Goal: Find specific page/section: Find specific page/section

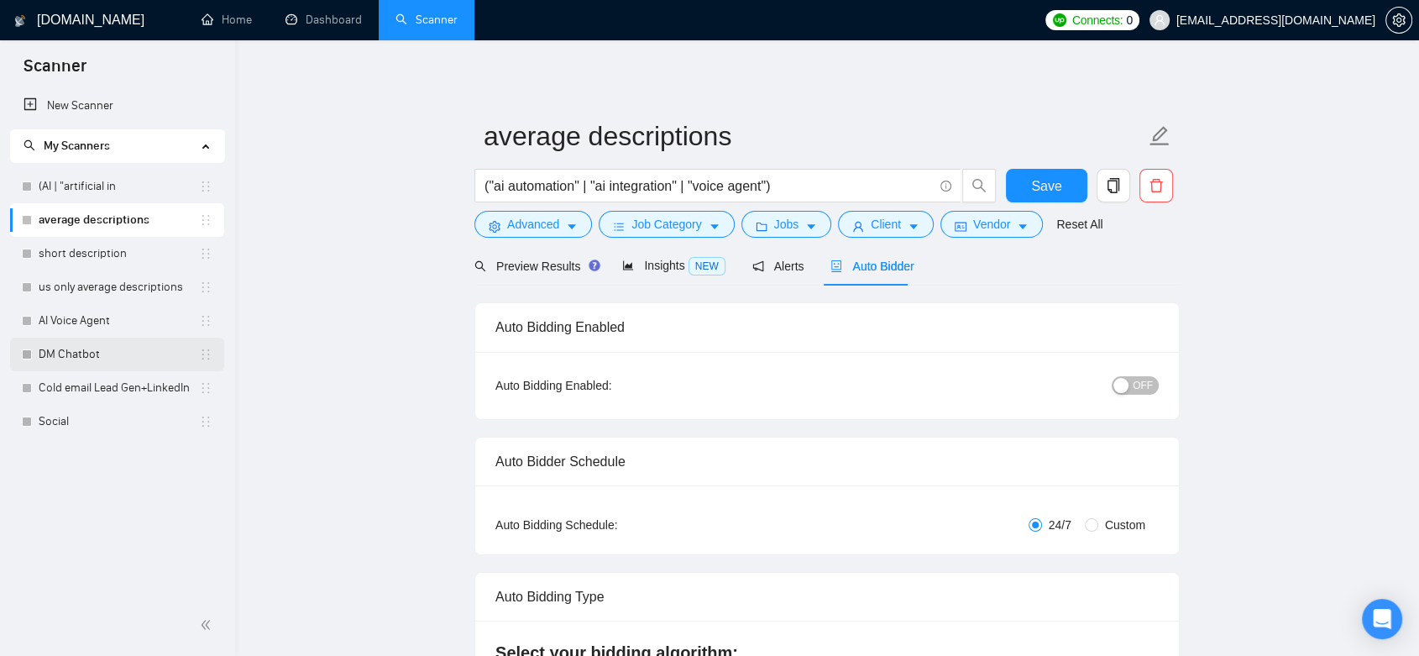
click at [81, 358] on link "DM Chatbot" at bounding box center [119, 355] width 160 height 34
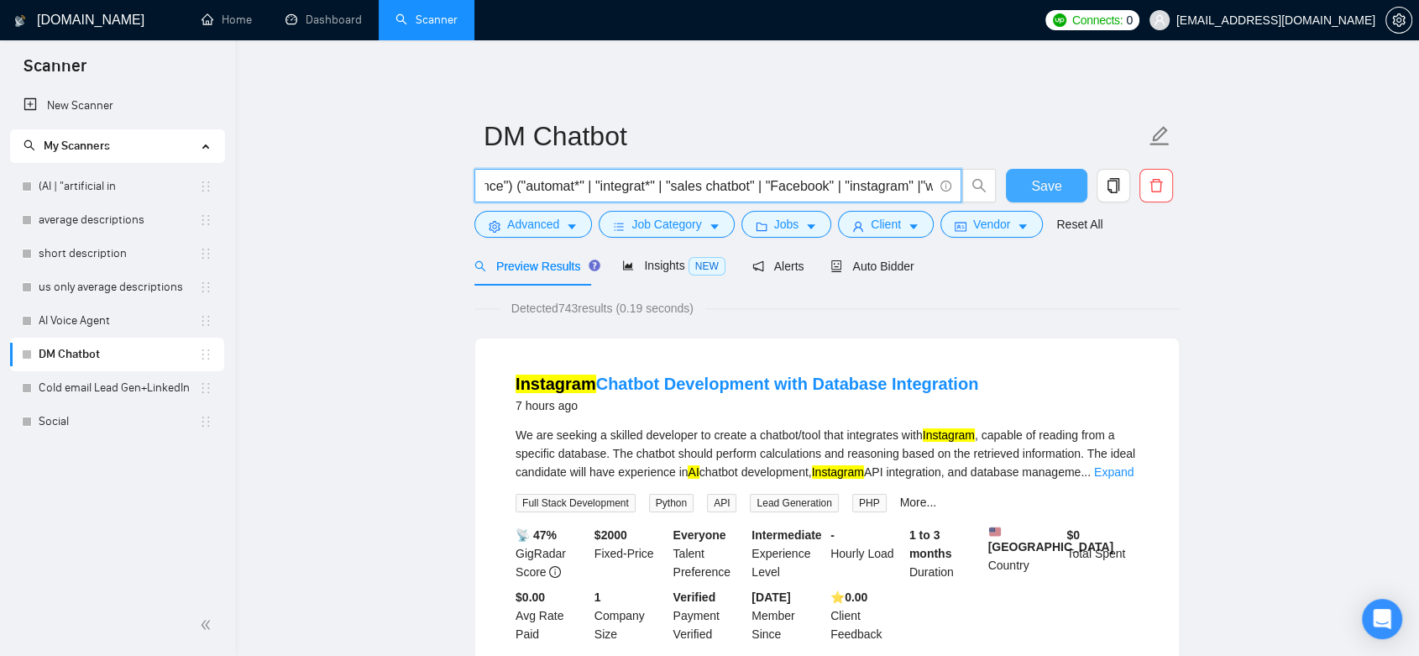
scroll to position [0, 208]
drag, startPoint x: 710, startPoint y: 191, endPoint x: 973, endPoint y: 191, distance: 263.7
click at [973, 191] on span "("ai" | "artificial intelligence") ("automat*" | "integrat*" | "sales chatbot" …" at bounding box center [736, 186] width 522 height 34
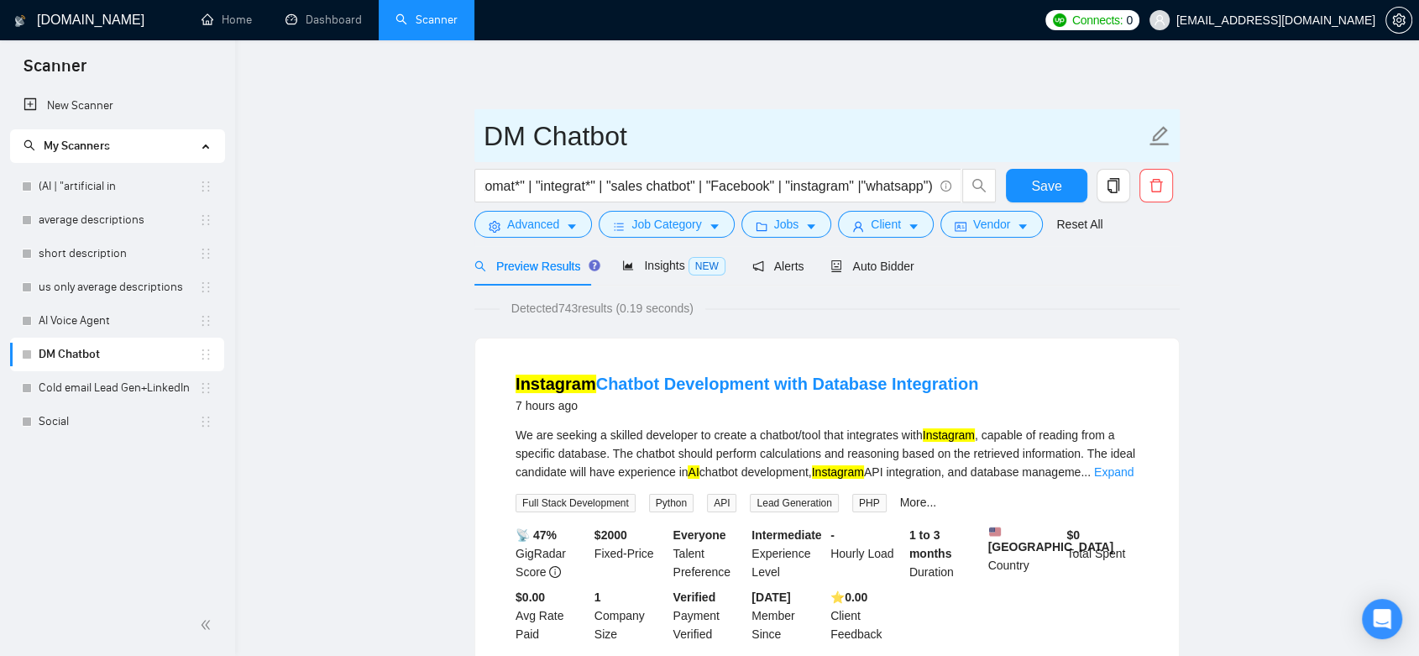
click at [852, 129] on input "DM Chatbot" at bounding box center [815, 136] width 662 height 42
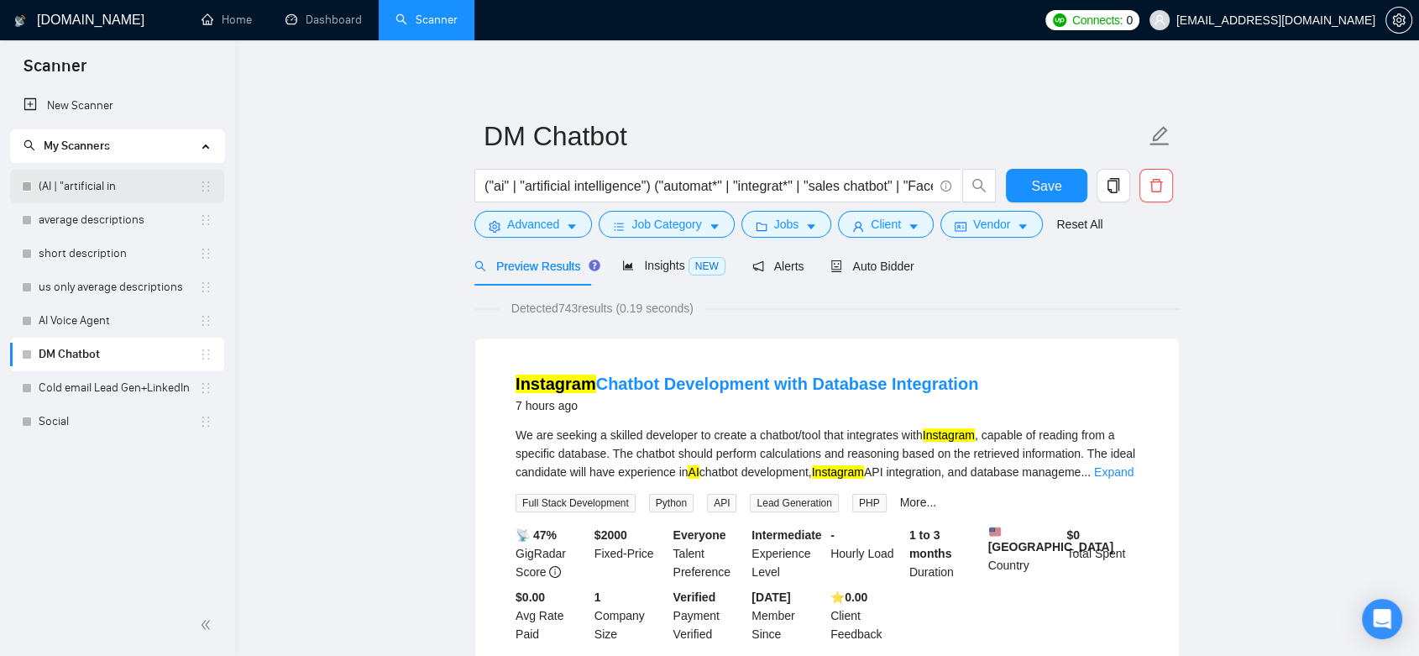
click at [89, 193] on link "(AI | "artificial in" at bounding box center [119, 187] width 160 height 34
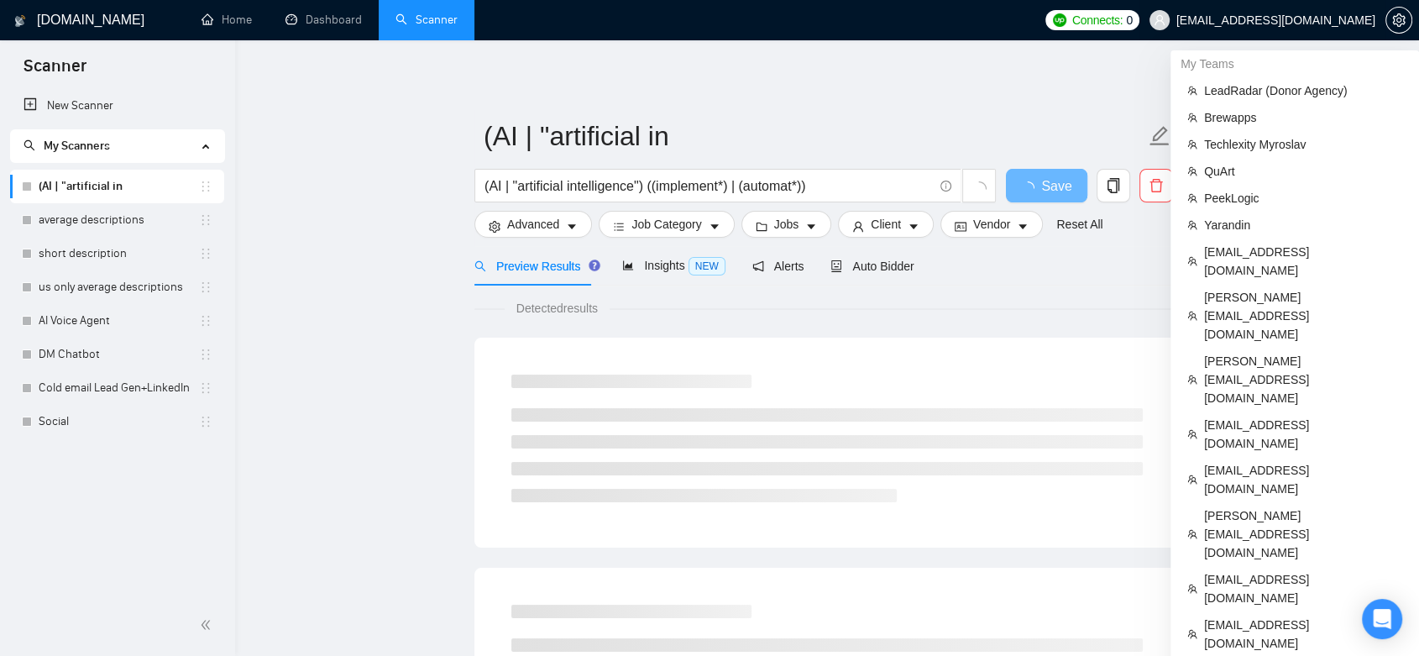
click at [1345, 20] on span "[EMAIL_ADDRESS][DOMAIN_NAME]" at bounding box center [1276, 20] width 199 height 0
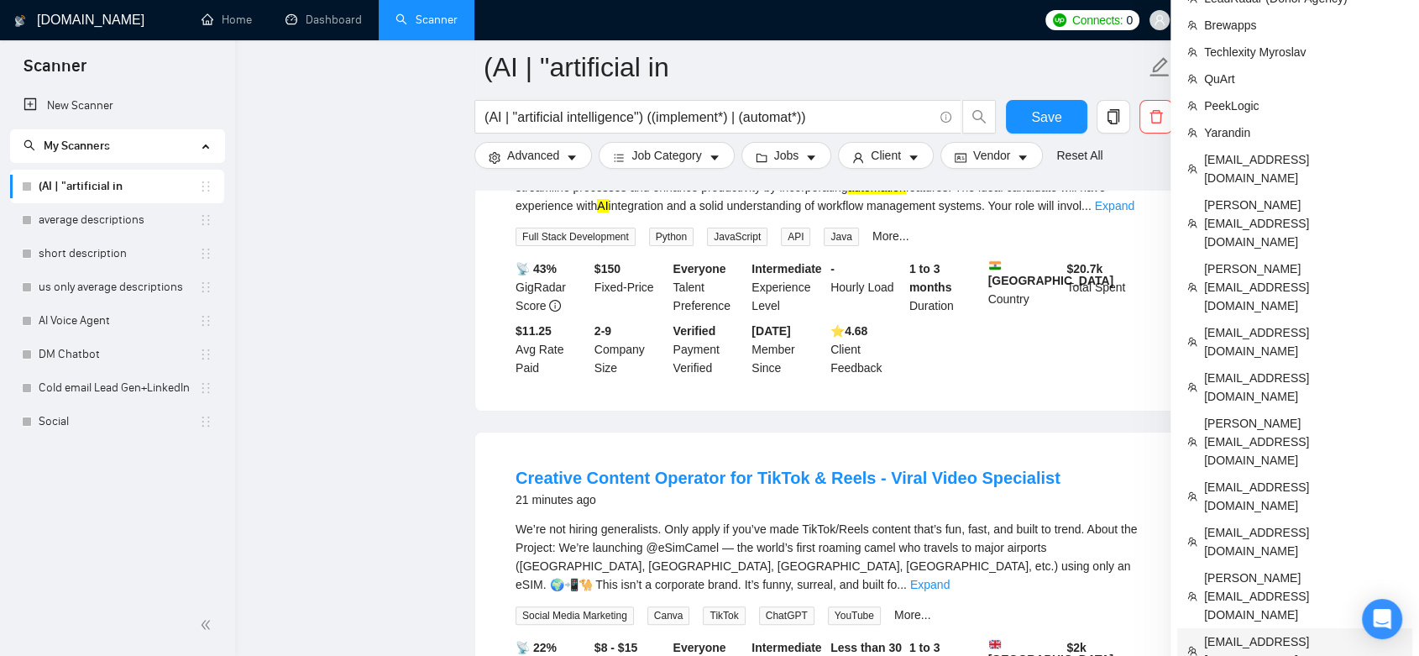
scroll to position [186, 0]
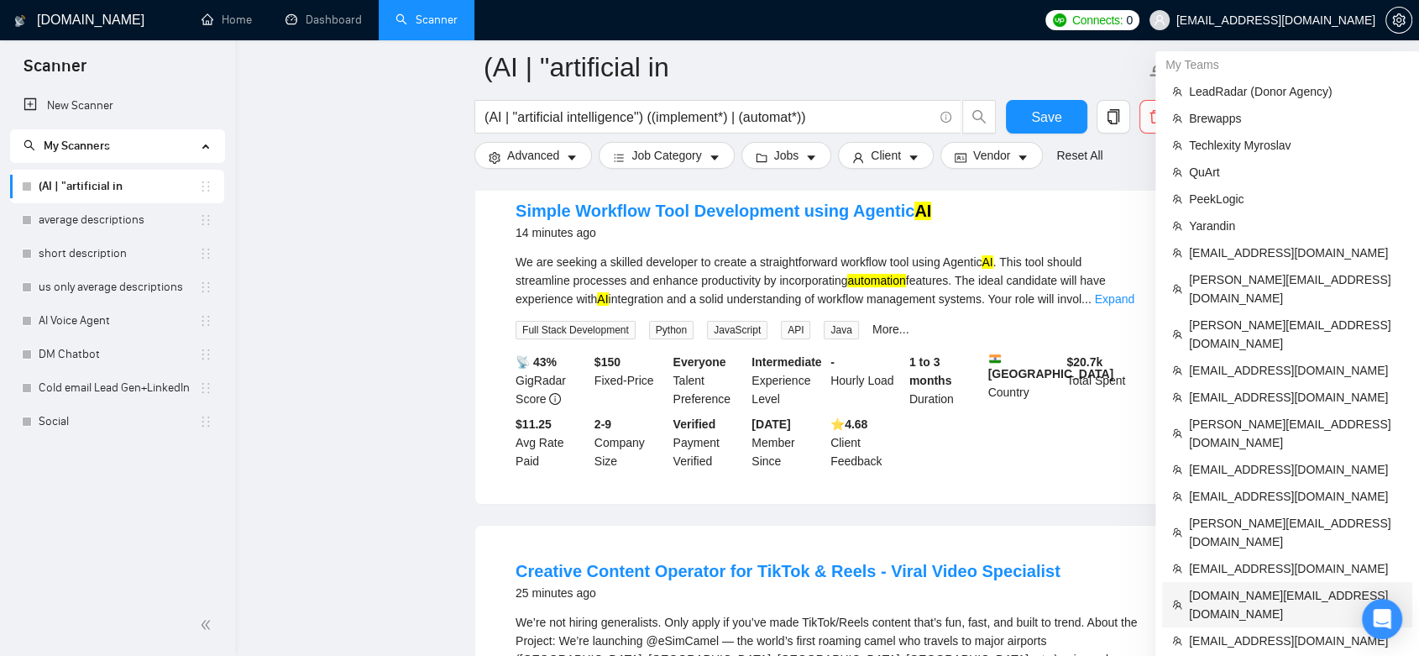
scroll to position [280, 0]
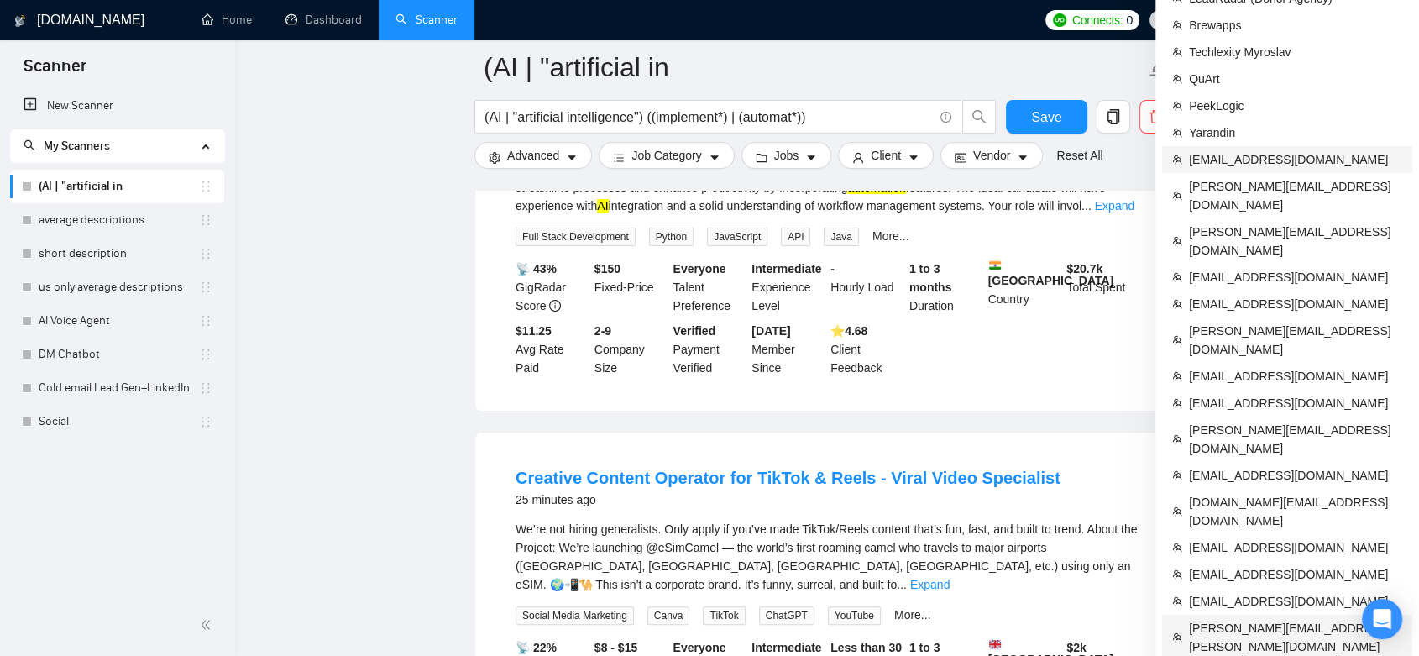
drag, startPoint x: 1289, startPoint y: 531, endPoint x: 1372, endPoint y: 239, distance: 302.8
click at [1290, 619] on span "[PERSON_NAME][EMAIL_ADDRESS][PERSON_NAME][DOMAIN_NAME]" at bounding box center [1295, 637] width 213 height 37
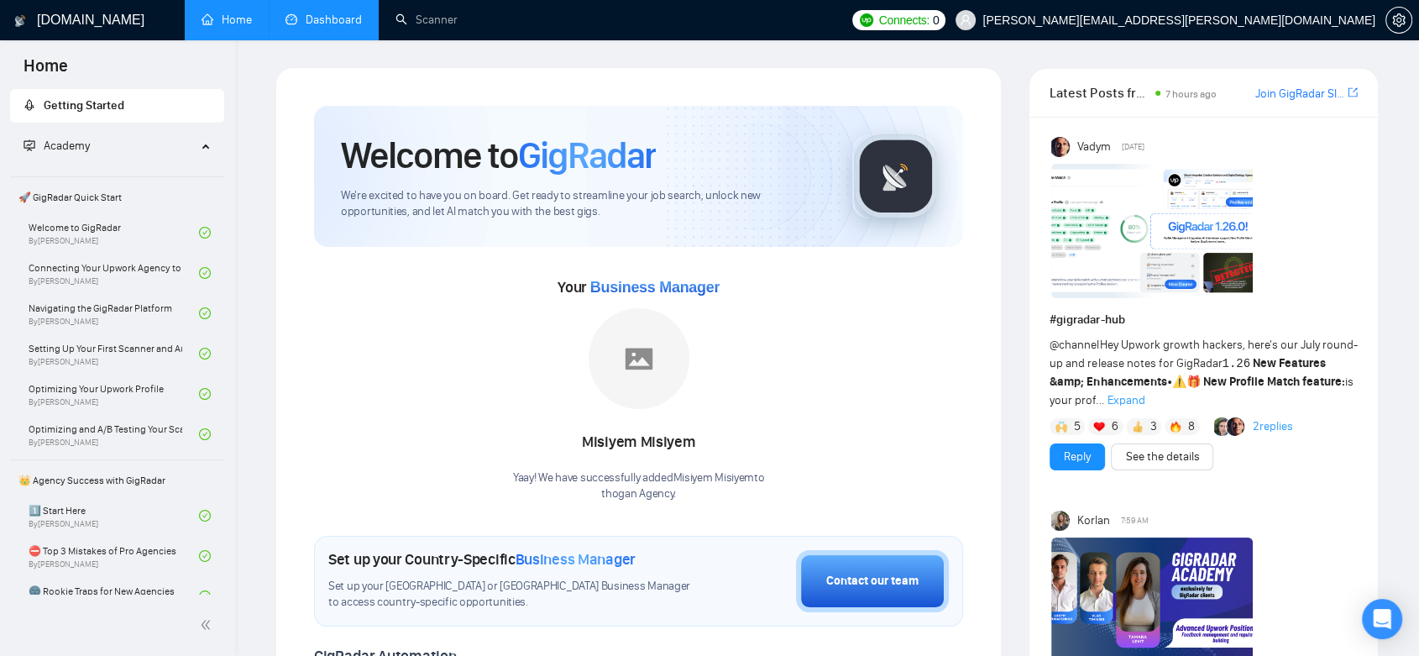
click at [329, 25] on link "Dashboard" at bounding box center [324, 20] width 76 height 14
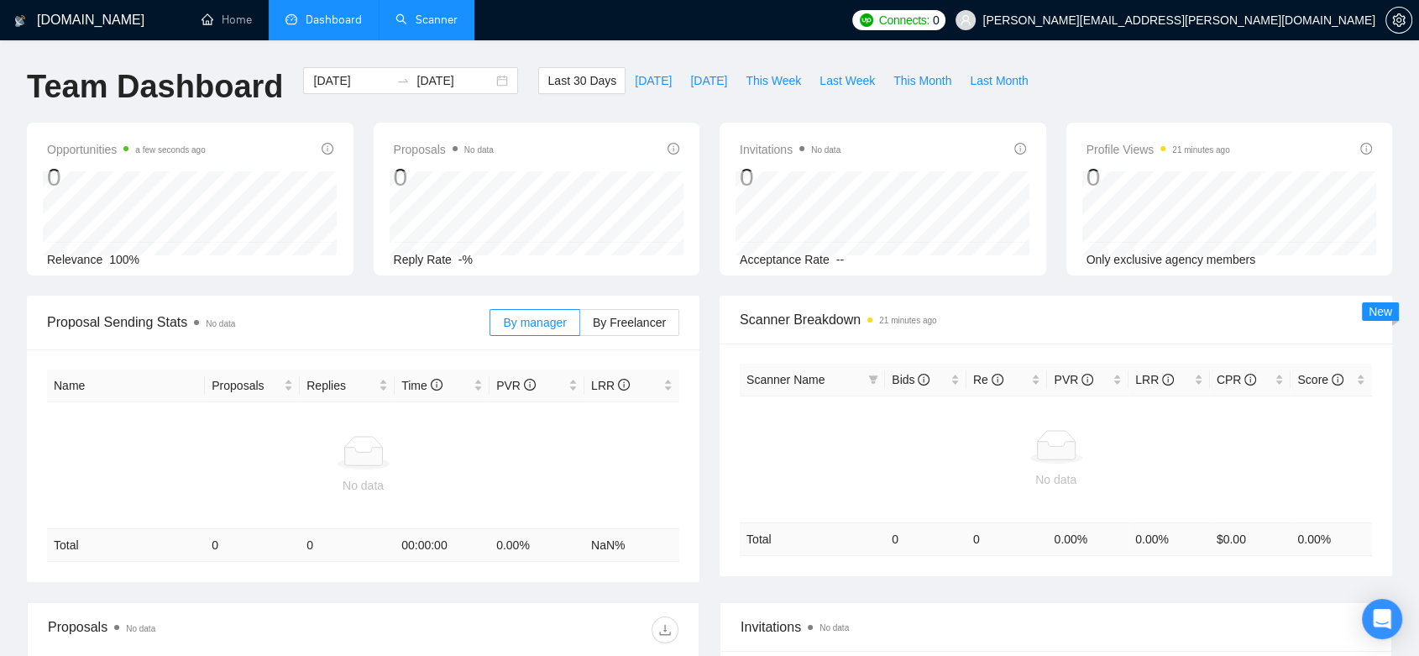
click at [433, 13] on link "Scanner" at bounding box center [427, 20] width 62 height 14
